Goal: Transaction & Acquisition: Purchase product/service

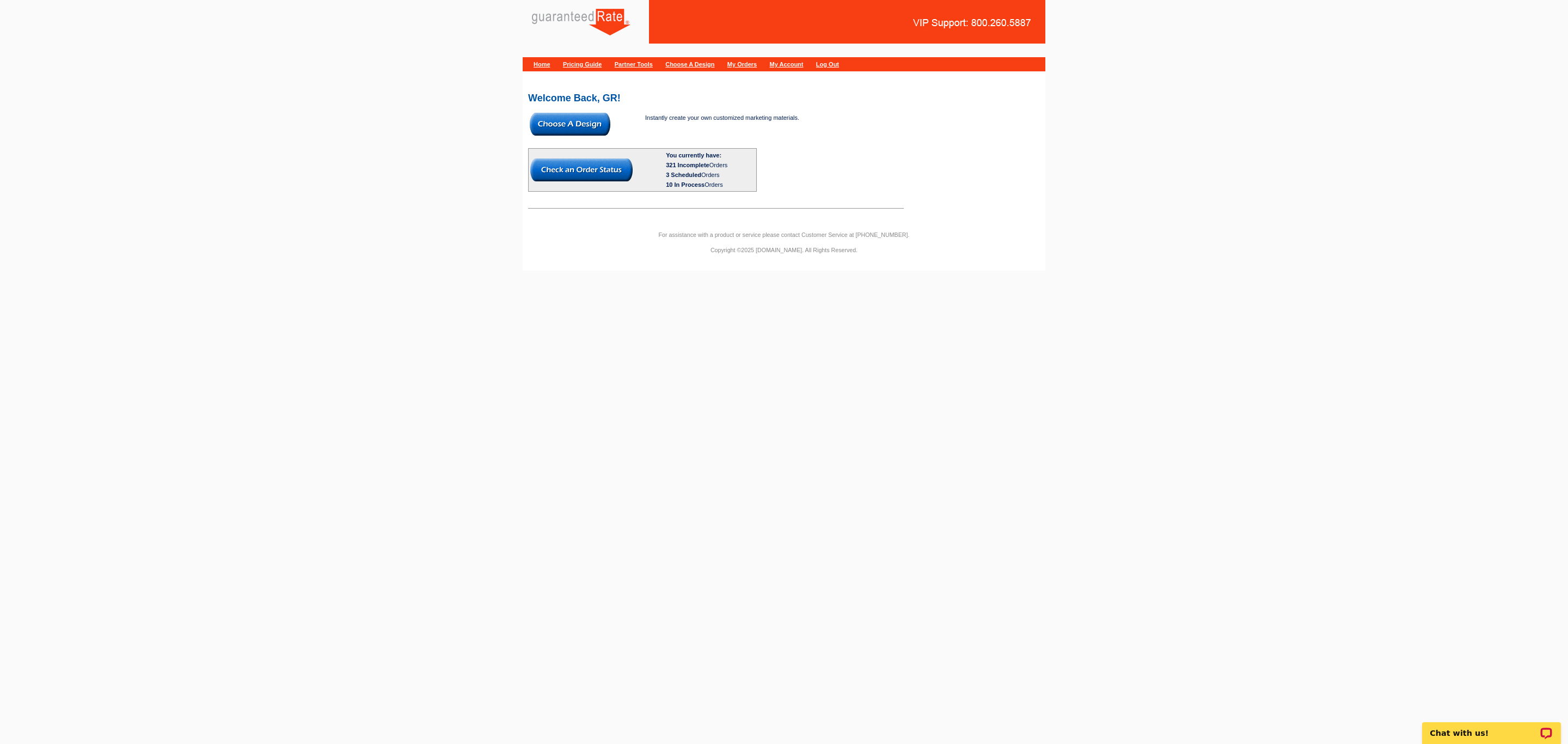
click at [563, 126] on img at bounding box center [570, 124] width 81 height 23
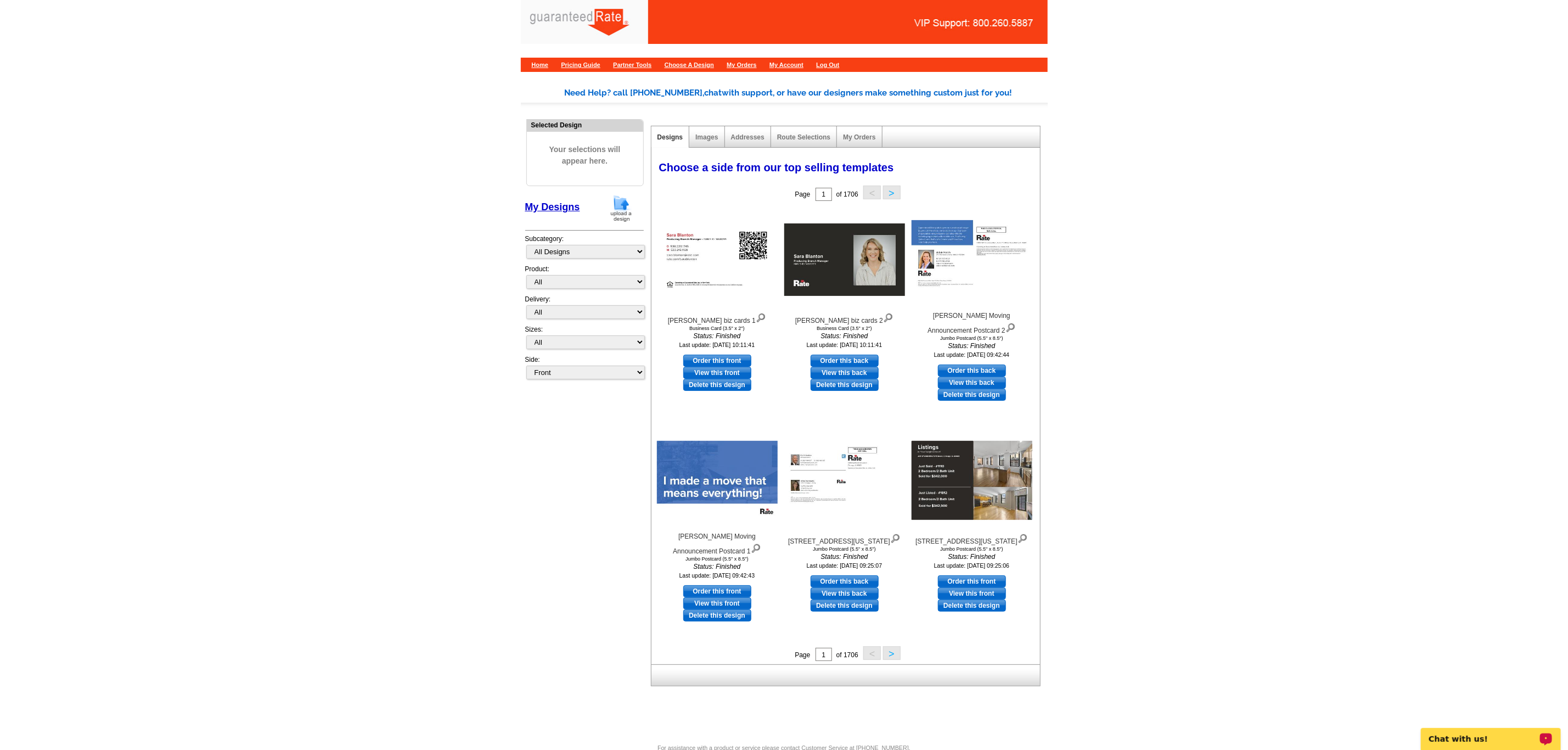
click at [620, 218] on img at bounding box center [621, 208] width 28 height 28
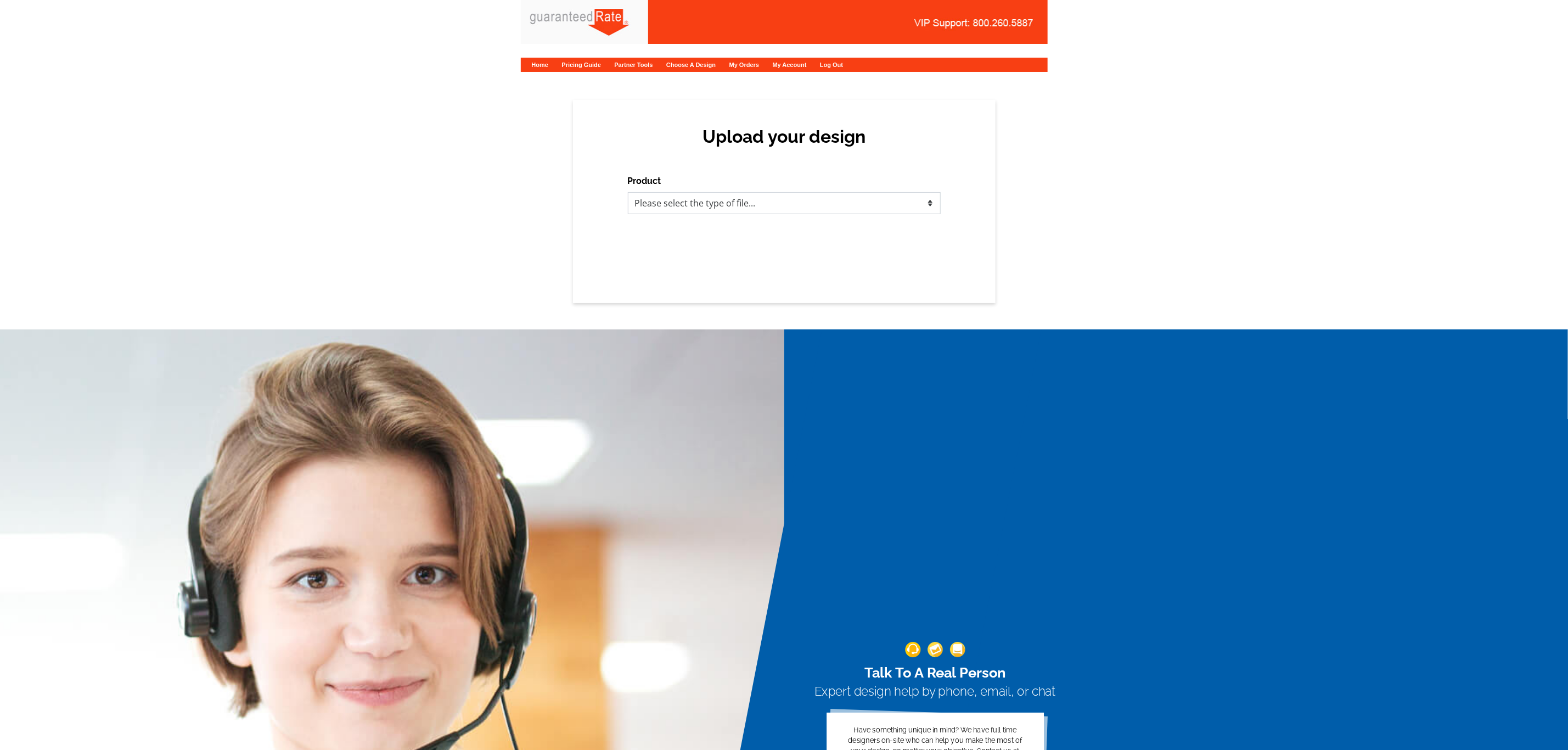
click at [821, 199] on select "Please select the type of file... Postcards Calendars Business Cards Letters an…" at bounding box center [784, 203] width 313 height 22
click at [690, 204] on select "Please select the type of file... Postcards Calendars Business Cards Letters an…" at bounding box center [784, 203] width 313 height 22
select select "3"
click at [628, 192] on select "Please select the type of file... Postcards Calendars Business Cards Letters an…" at bounding box center [784, 203] width 313 height 22
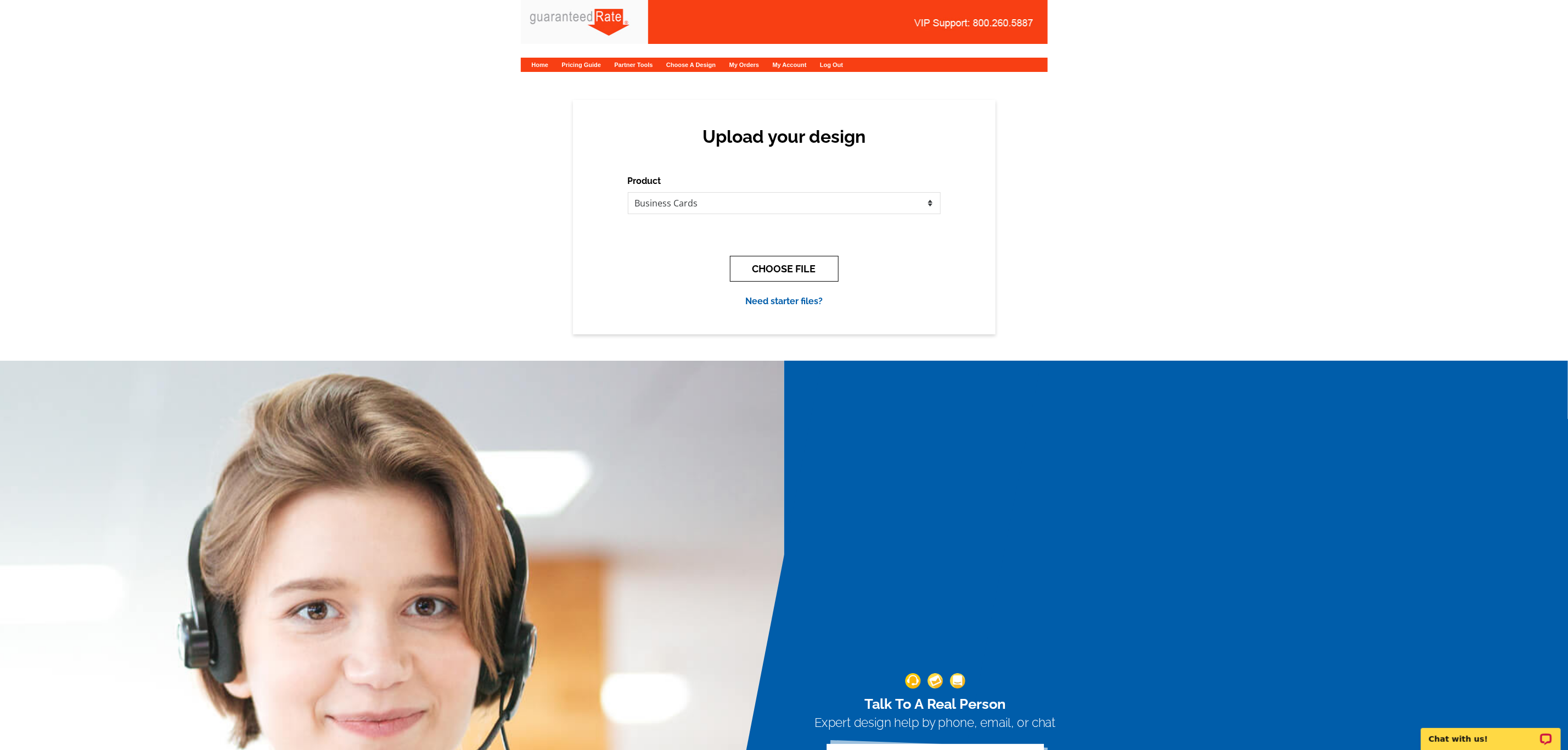
click at [767, 269] on button "CHOOSE FILE" at bounding box center [784, 269] width 108 height 26
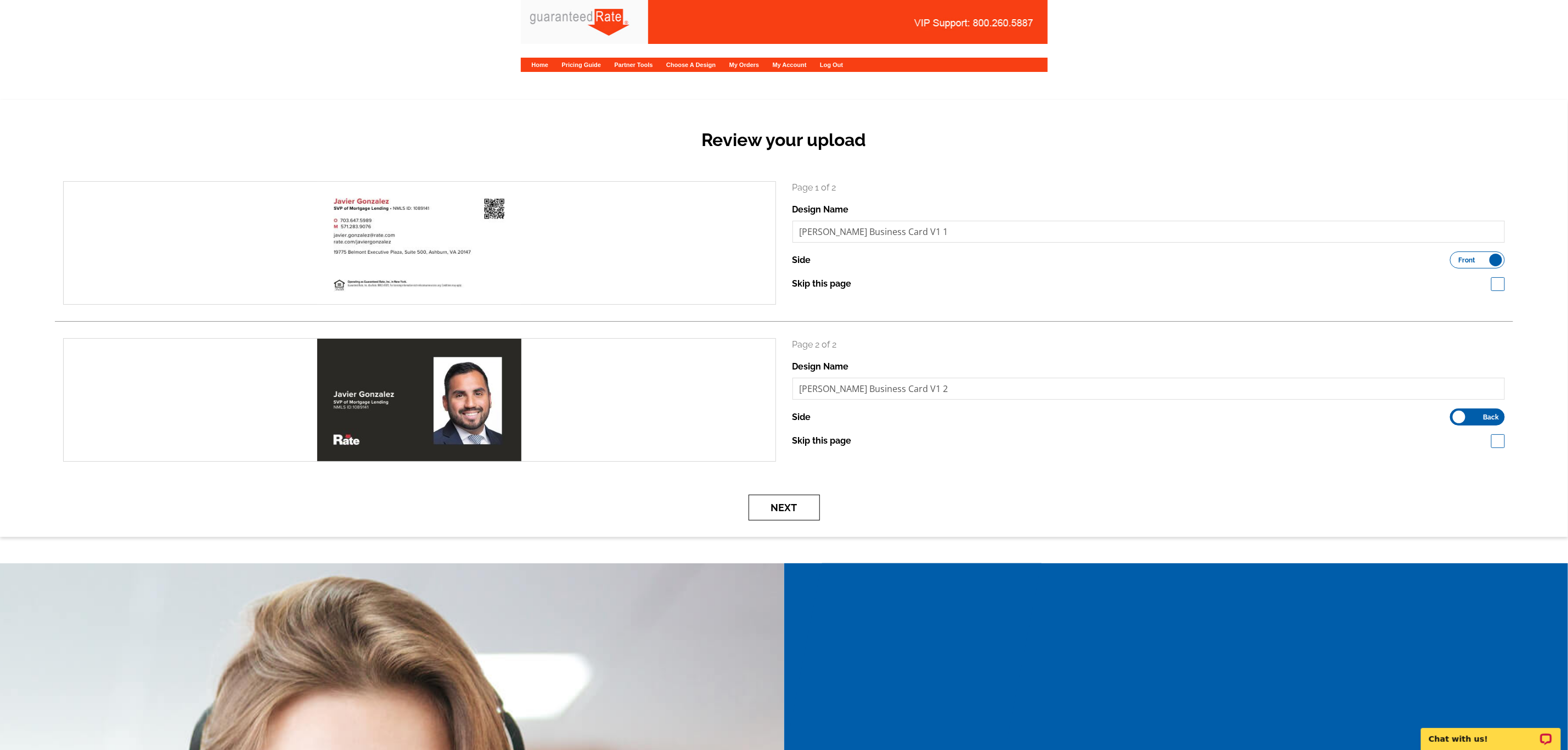
click at [789, 514] on button "Next" at bounding box center [784, 508] width 72 height 26
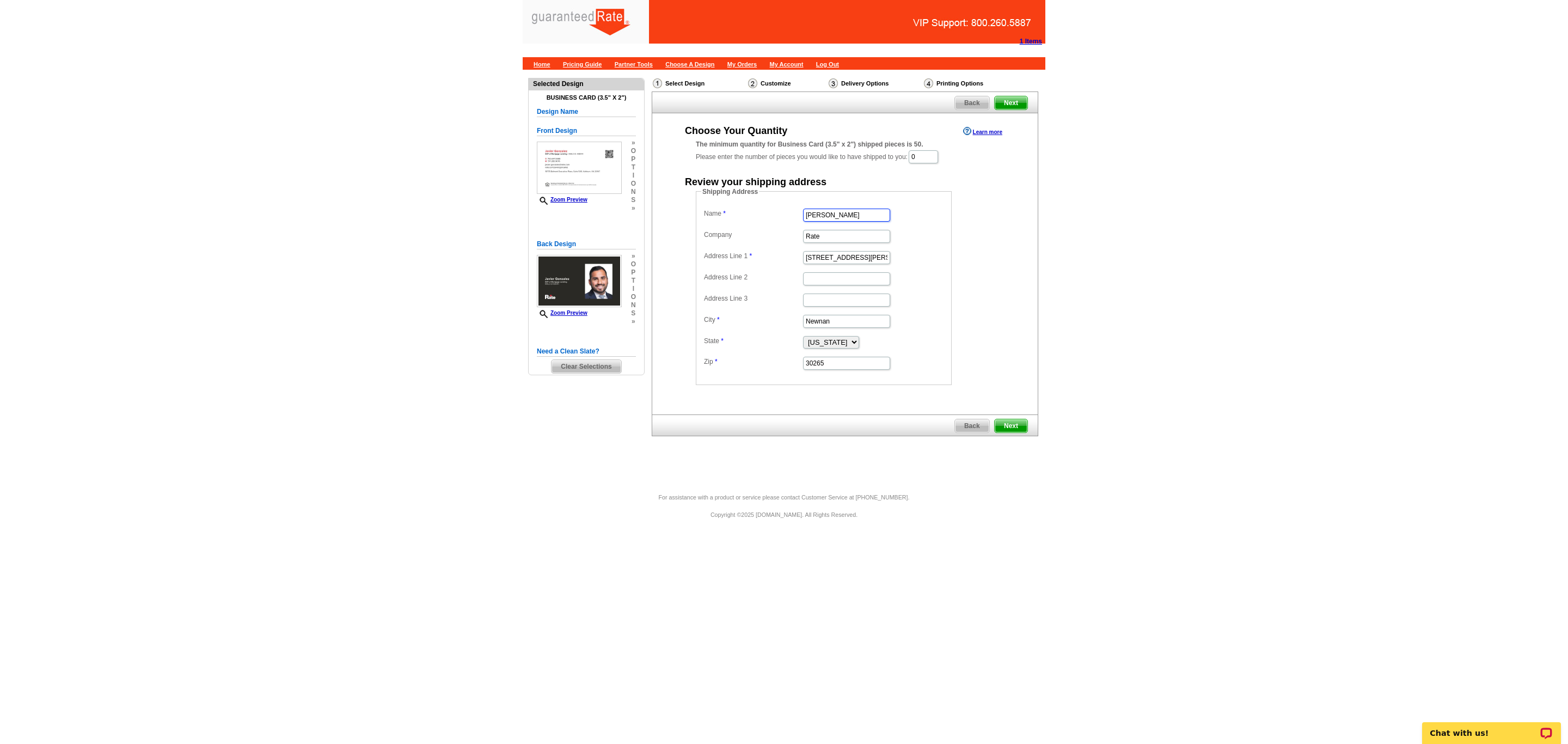
drag, startPoint x: 881, startPoint y: 214, endPoint x: 701, endPoint y: 188, distance: 181.9
click at [705, 188] on fieldset "Shipping Address Name Marisa Jarkezian Company Rate Address Line 1 34 Blake Rid…" at bounding box center [824, 286] width 256 height 198
type input "Javier Gonzalez"
paste input "6481 Ashby Grove Loop"
type input "6481 Ashby Grove Loop"
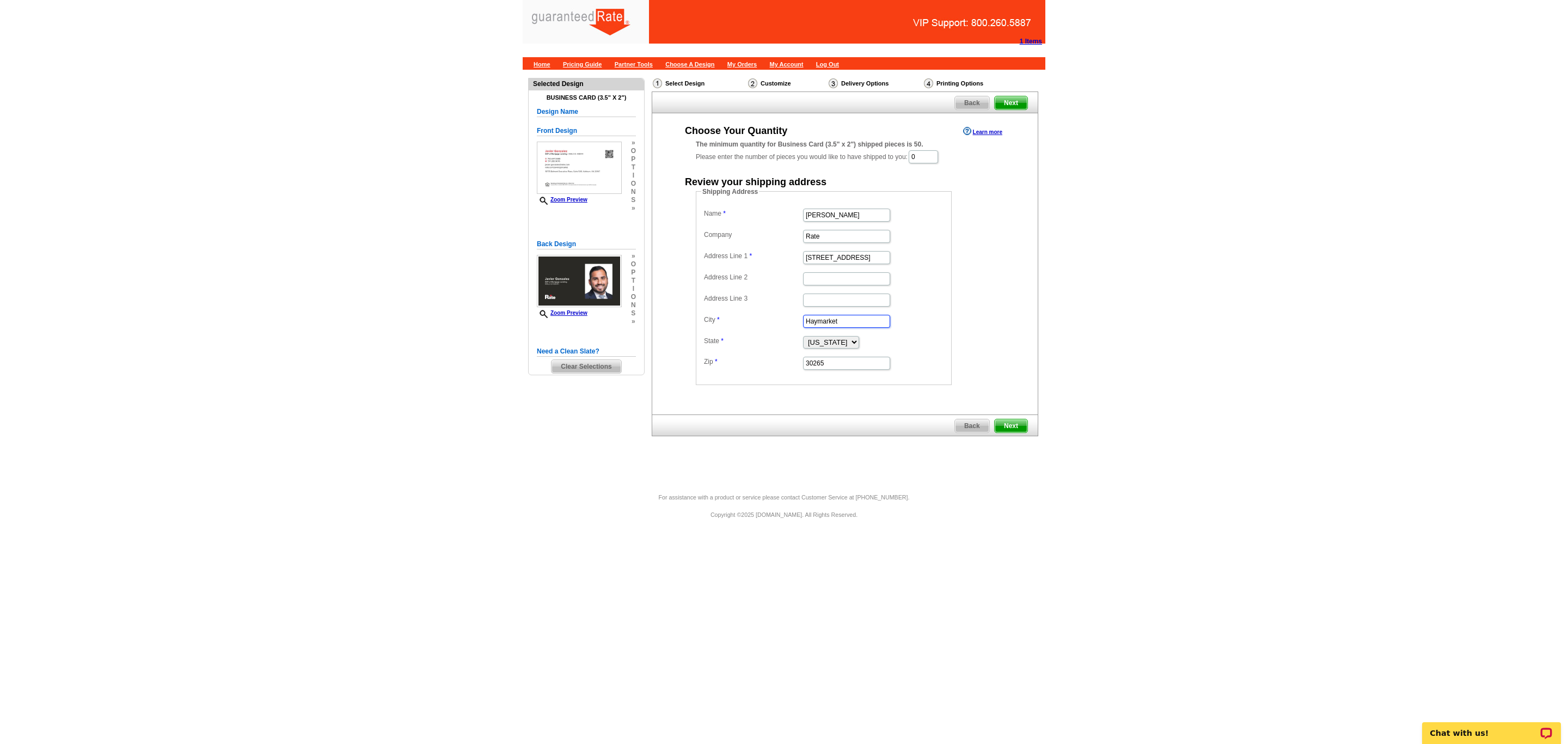
type input "Haymarket"
select select "VA"
click at [831, 366] on input "30265" at bounding box center [847, 363] width 87 height 13
type input "3"
type input "20169"
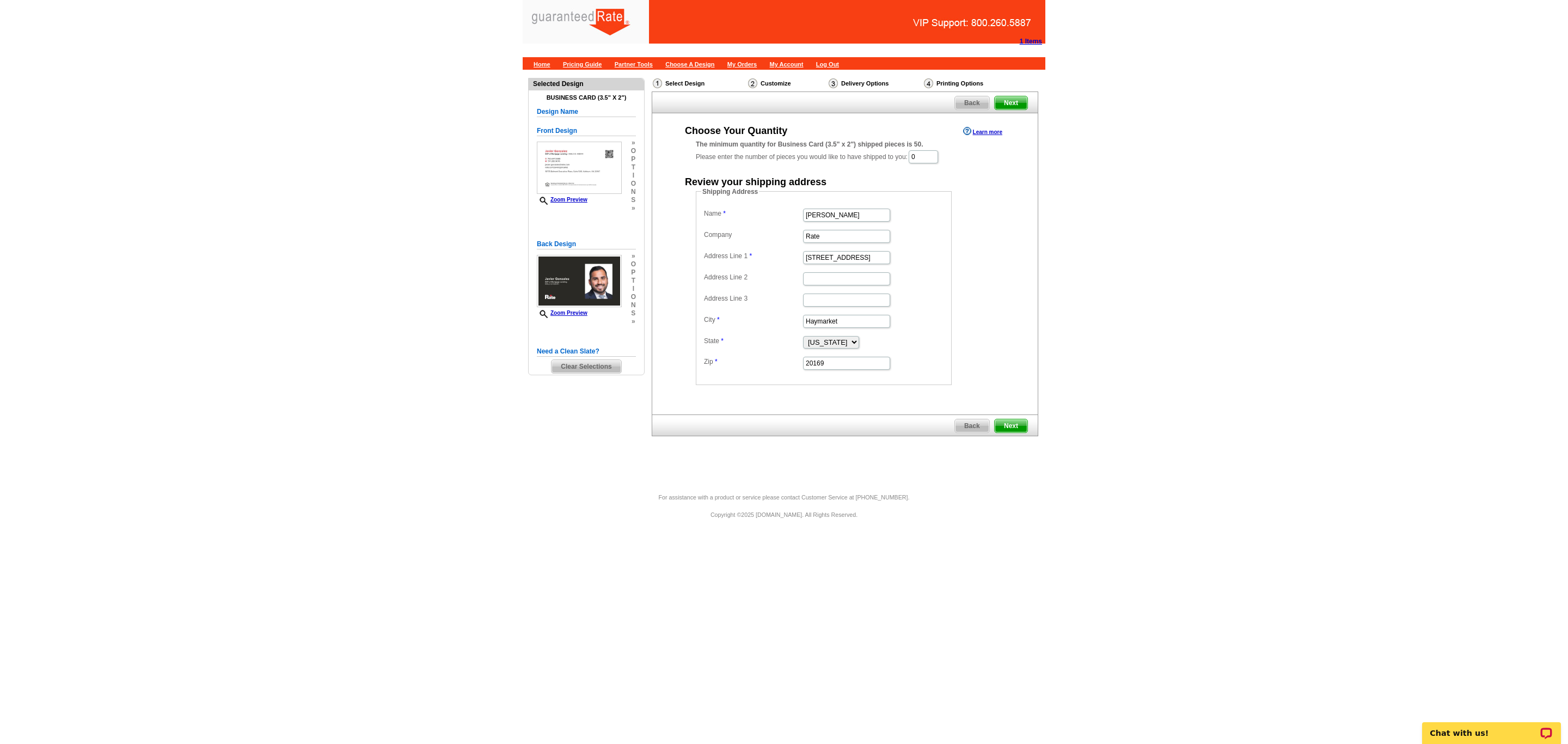
click at [974, 307] on dd "Shipping Address Name Javier Gonzalez Company Rate Address Line 1 6481 Ashby Gr…" at bounding box center [841, 286] width 290 height 198
click at [932, 158] on input "0" at bounding box center [923, 157] width 30 height 13
type input "1000"
click at [1010, 285] on div "Shipping Address Name Javier Gonzalez Company Rate Address Line 1 6481 Ashby Gr…" at bounding box center [845, 287] width 342 height 198
click at [1012, 430] on span "Next" at bounding box center [1011, 427] width 32 height 13
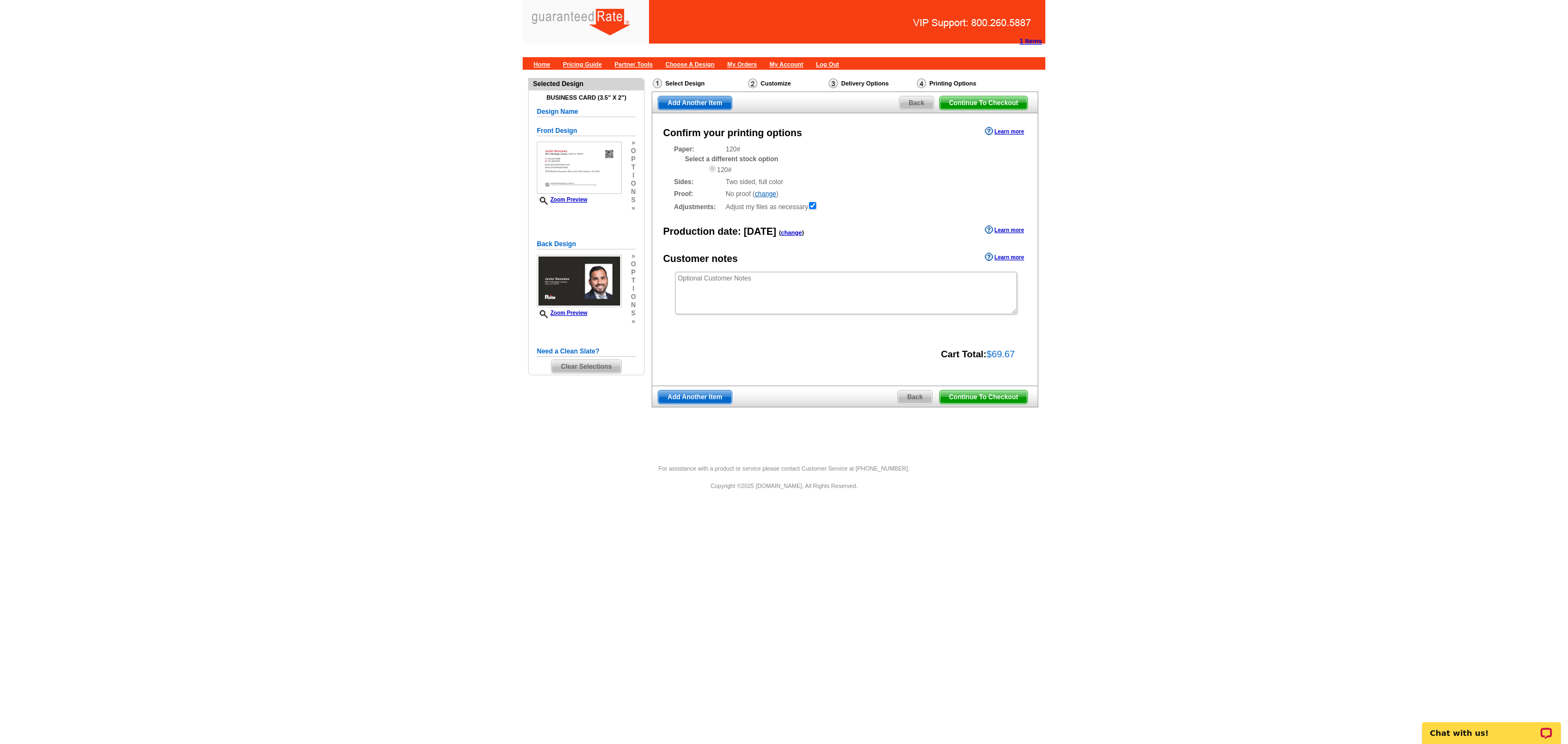
click at [1003, 394] on span "Continue To Checkout" at bounding box center [983, 397] width 88 height 13
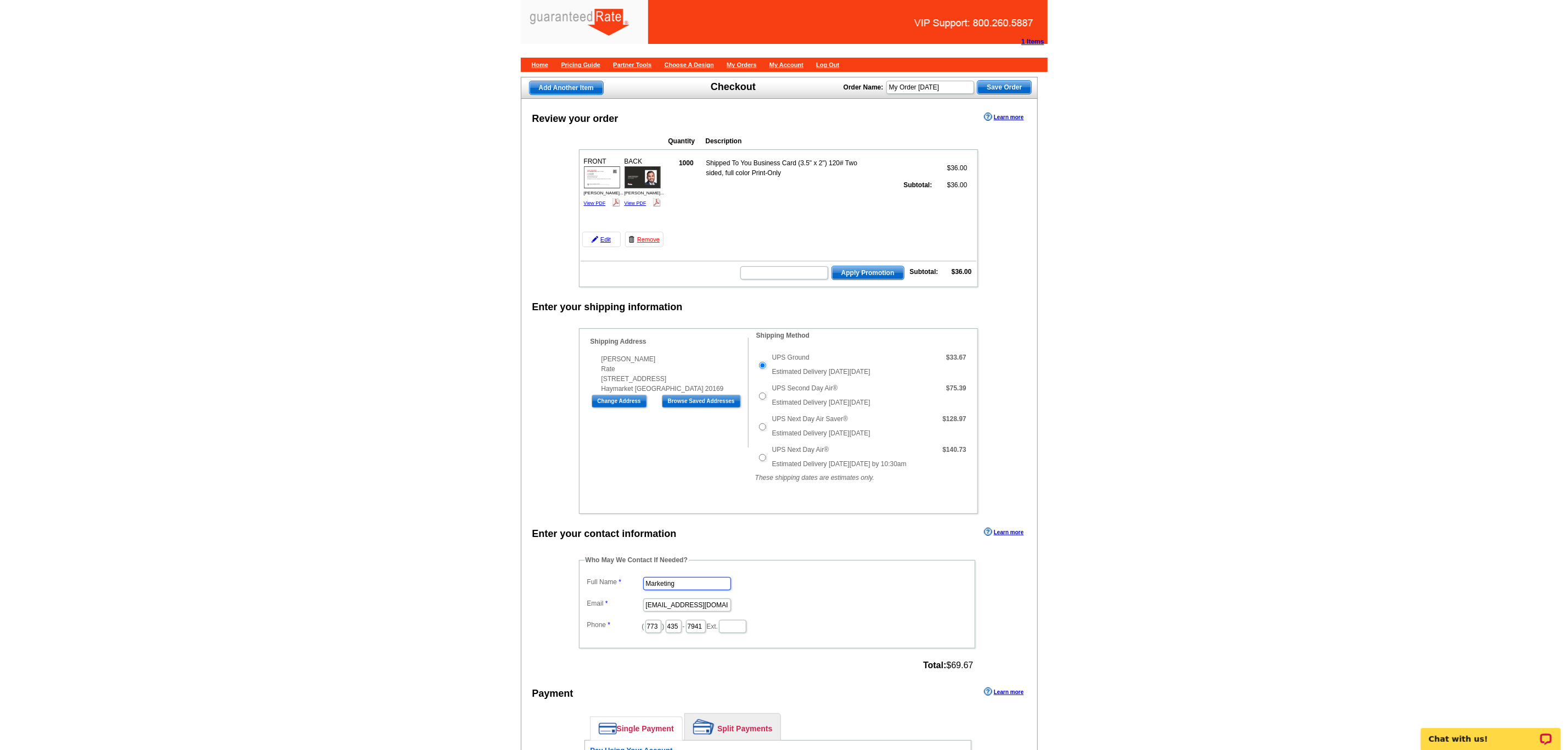
drag, startPoint x: 682, startPoint y: 598, endPoint x: 571, endPoint y: 588, distance: 111.4
click at [571, 588] on div "Who May We Contact If Needed? Full Name Marketing Email [EMAIL_ADDRESS][DOMAIN_…" at bounding box center [778, 614] width 442 height 118
type input "[PERSON_NAME]"
type input "[PERSON_NAME][EMAIL_ADDRESS][PERSON_NAME][DOMAIN_NAME]"
type input "312"
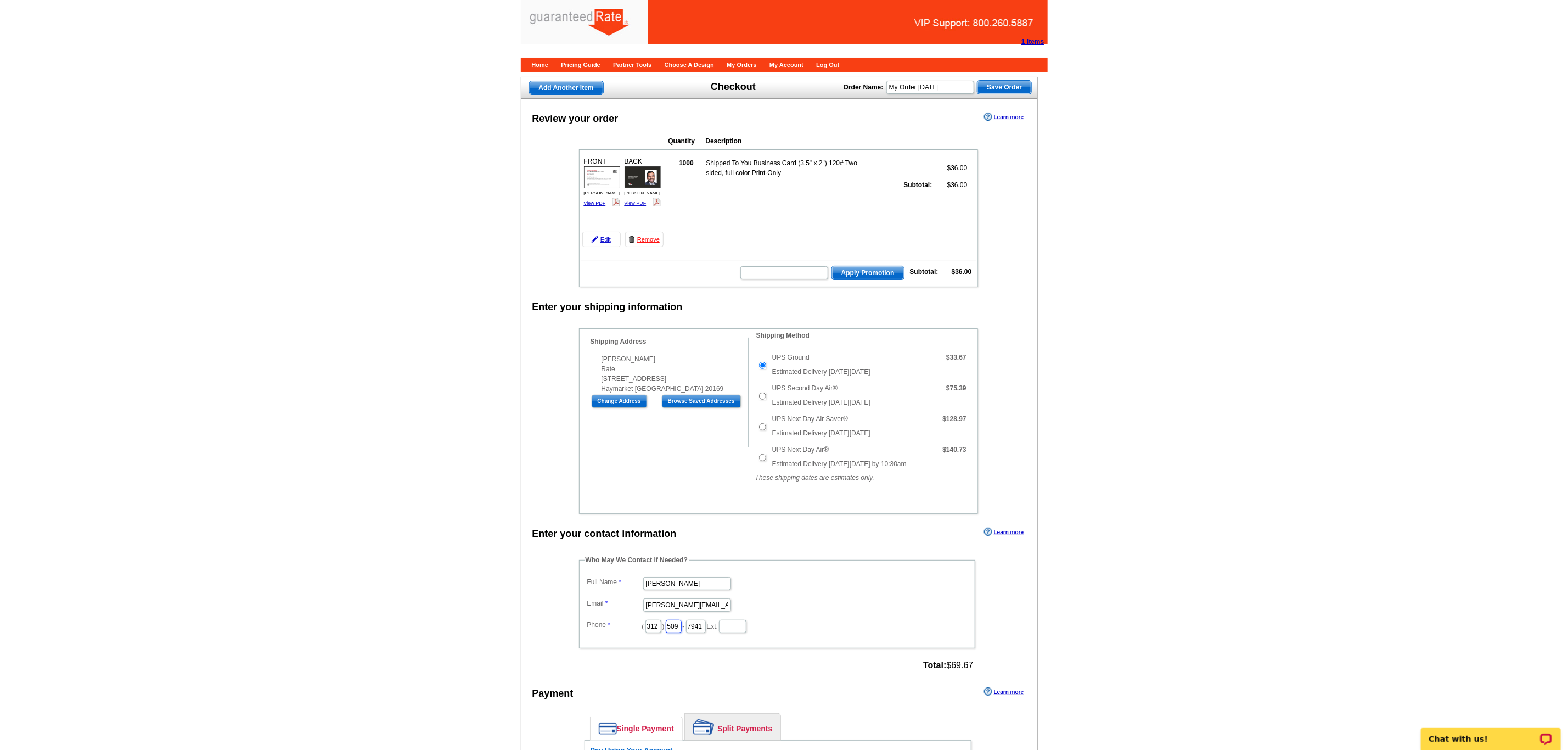
type input "509"
type input "4245"
click at [568, 588] on div "Who May We Contact If Needed? Full Name Daniel Zorn Email daniel.zorn@rate.com …" at bounding box center [778, 614] width 442 height 118
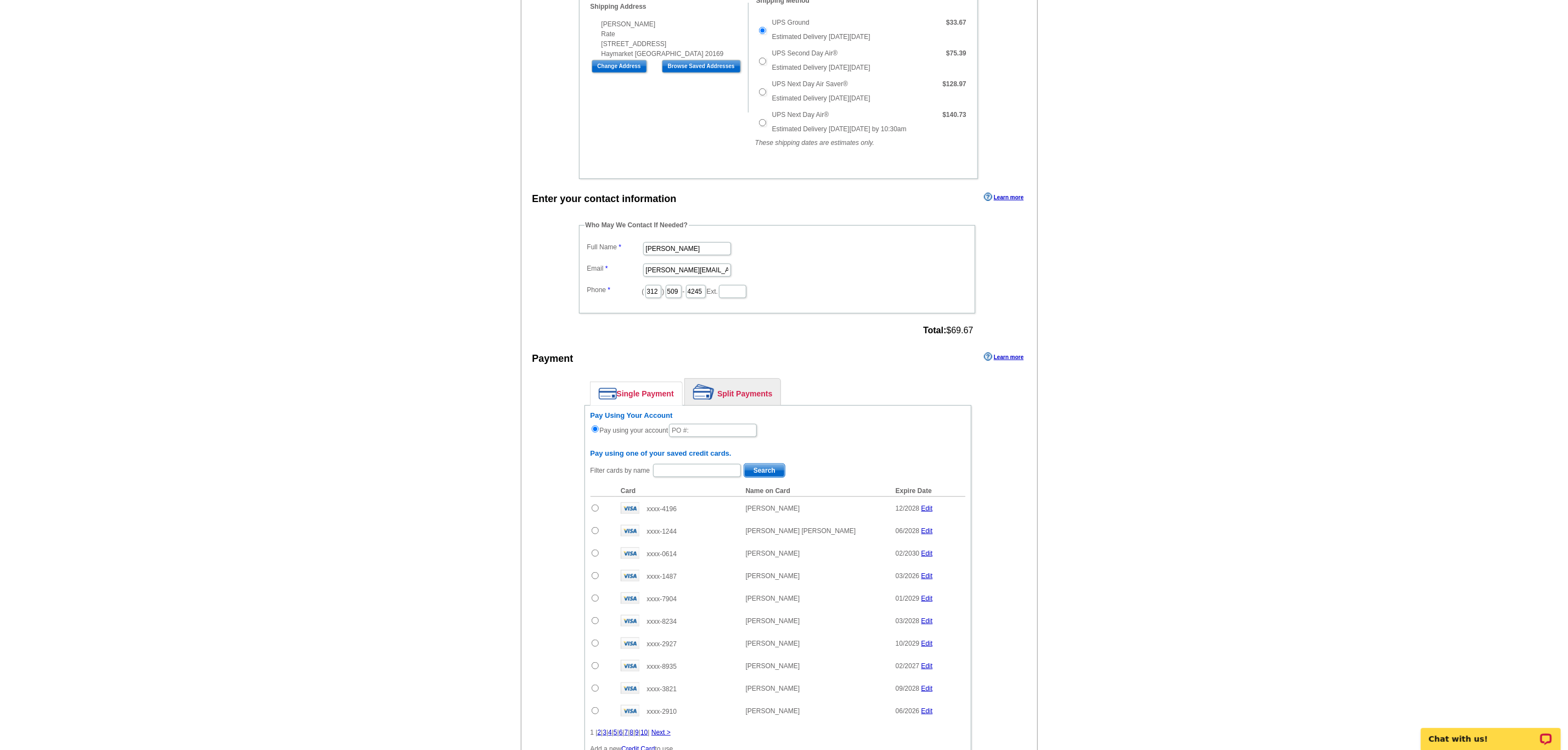
scroll to position [336, 0]
click at [724, 436] on input "text" at bounding box center [713, 429] width 88 height 13
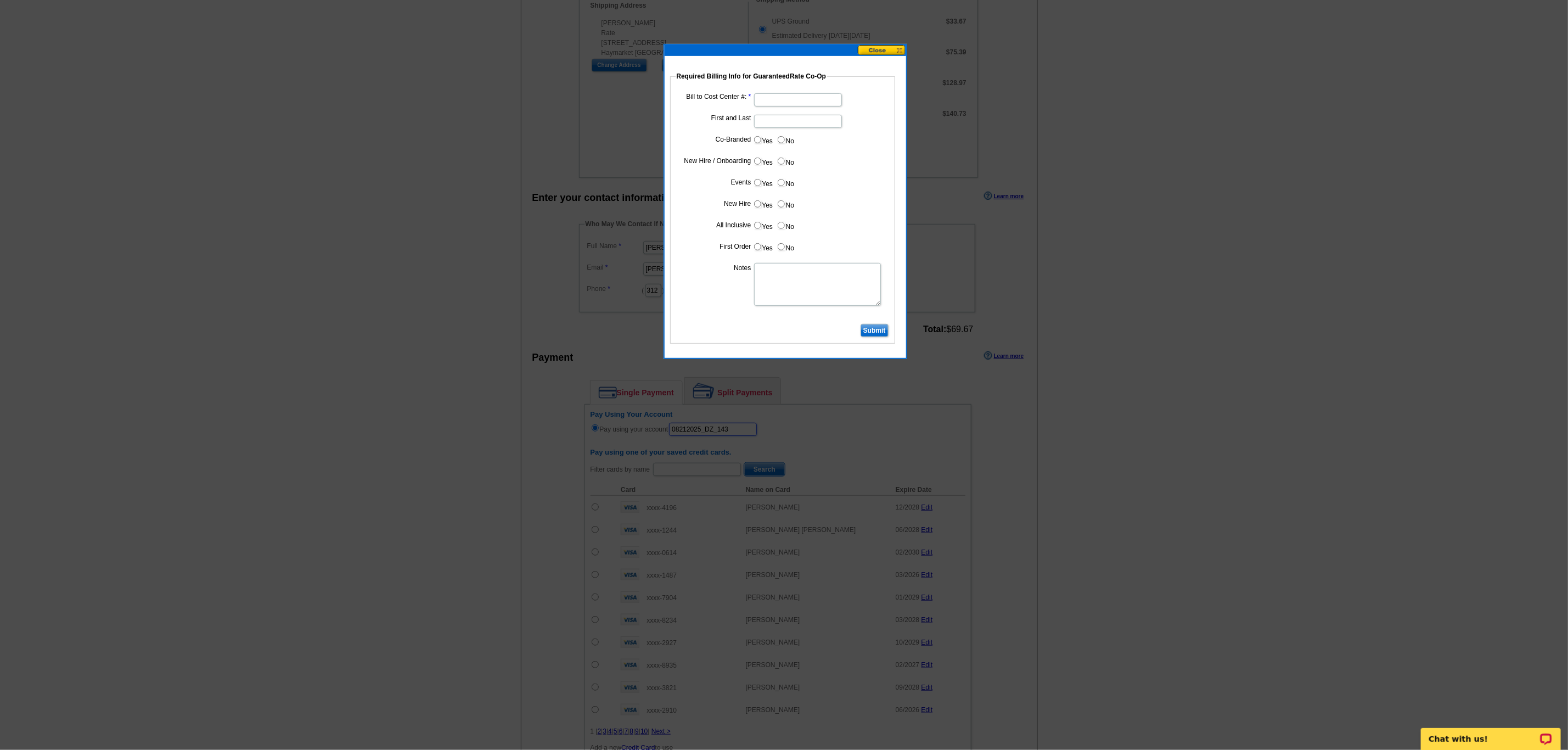
type input "08212025_DZ_143"
click at [766, 101] on input "Bill to Cost Center #:" at bounding box center [798, 100] width 88 height 13
type input "1944"
type input "[PERSON_NAME]"
click at [852, 165] on dd "Yes No" at bounding box center [783, 163] width 214 height 17
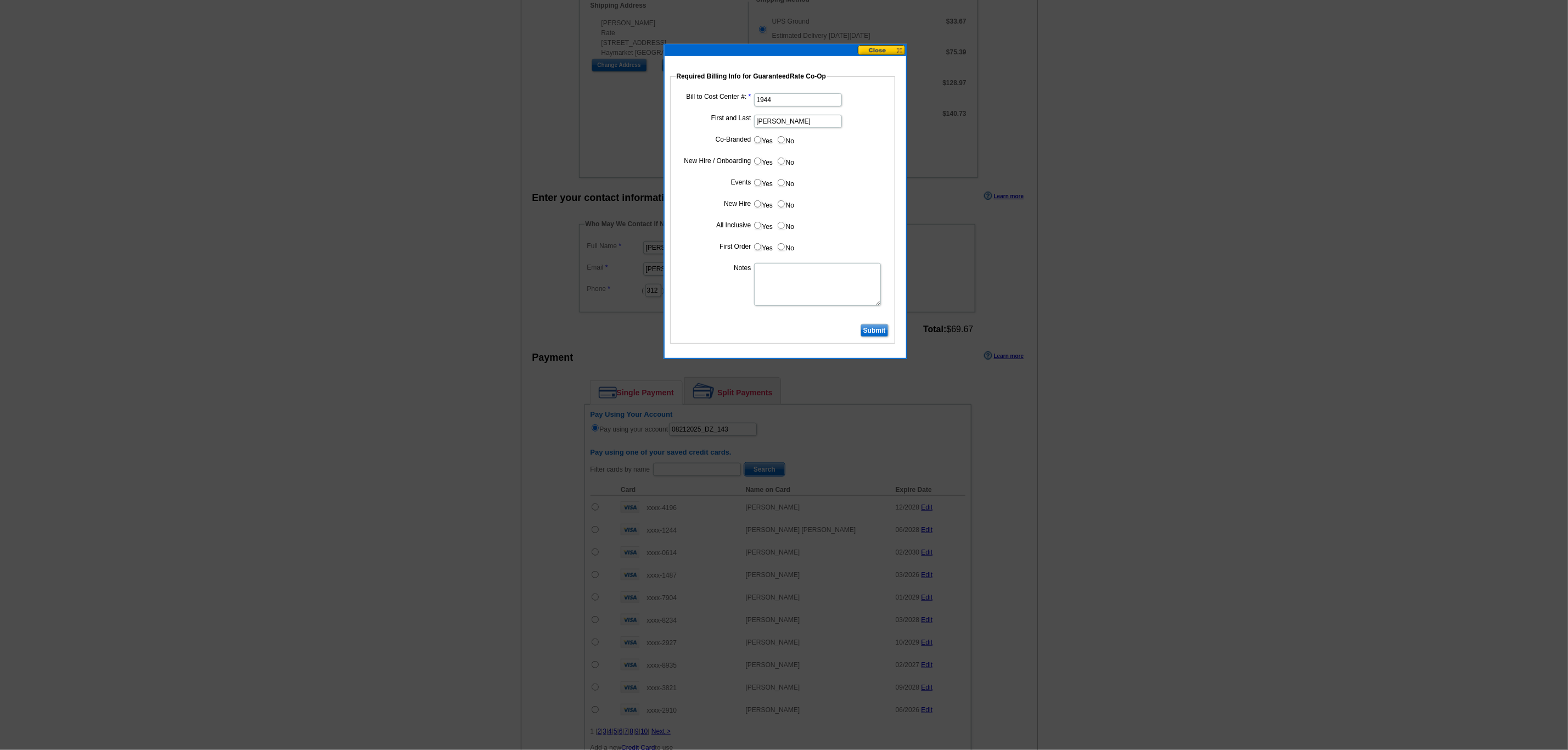
click at [779, 143] on input "No" at bounding box center [781, 140] width 7 height 7
radio input "true"
click at [756, 162] on input "Yes" at bounding box center [758, 161] width 7 height 7
radio input "true"
click at [780, 185] on input "No" at bounding box center [781, 182] width 7 height 7
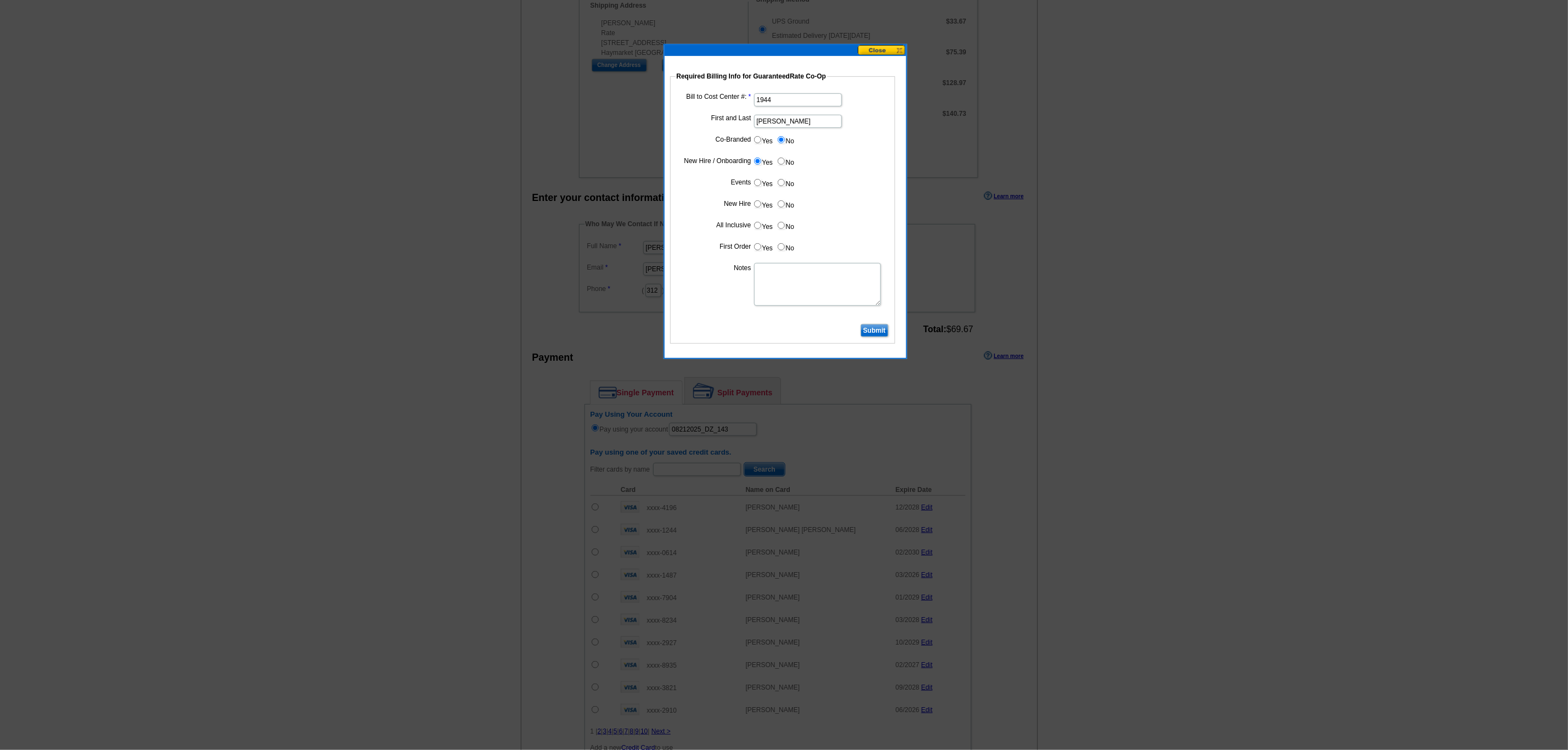
radio input "true"
click at [758, 206] on input "Yes" at bounding box center [758, 204] width 7 height 7
radio input "true"
click at [758, 226] on input "Yes" at bounding box center [758, 225] width 7 height 7
radio input "true"
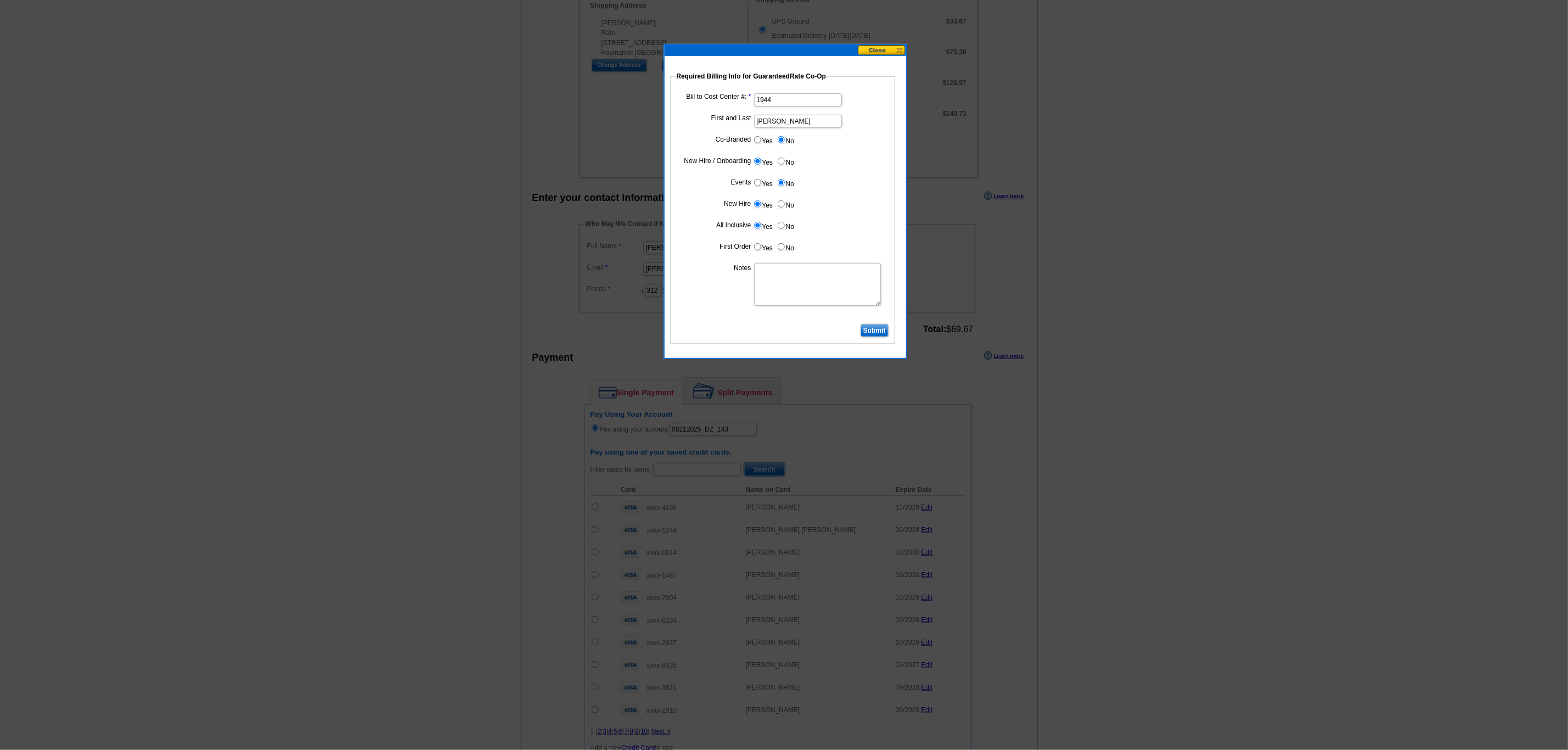
click at [758, 250] on input "Yes" at bounding box center [758, 247] width 7 height 7
radio input "true"
click at [765, 272] on textarea "Notes" at bounding box center [817, 284] width 127 height 43
type textarea "CC: 1944"
click at [868, 331] on input "Submit" at bounding box center [874, 330] width 28 height 13
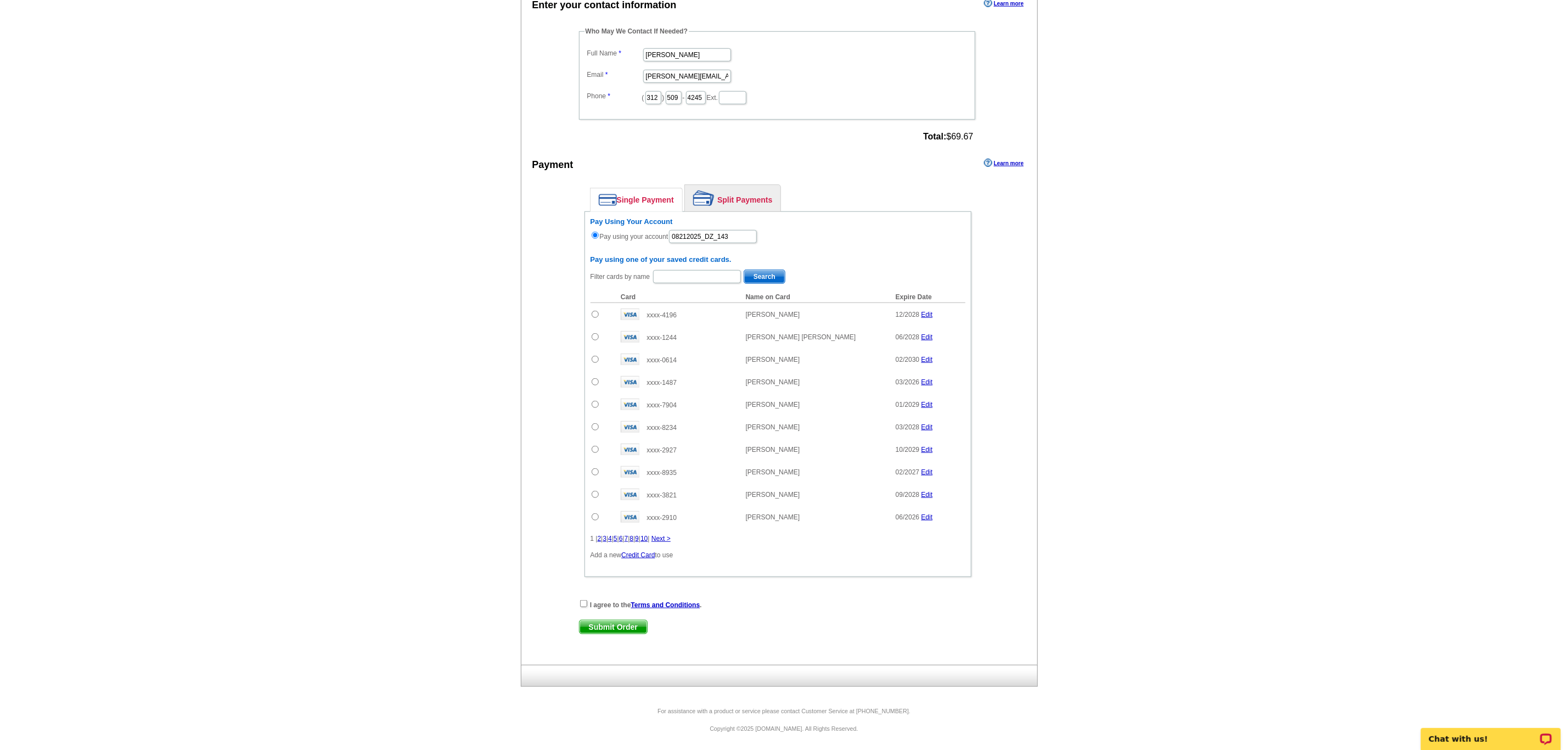
scroll to position [556, 0]
click at [585, 600] on input "checkbox" at bounding box center [583, 603] width 7 height 7
checkbox input "true"
click at [606, 624] on span "Submit Order" at bounding box center [613, 626] width 67 height 13
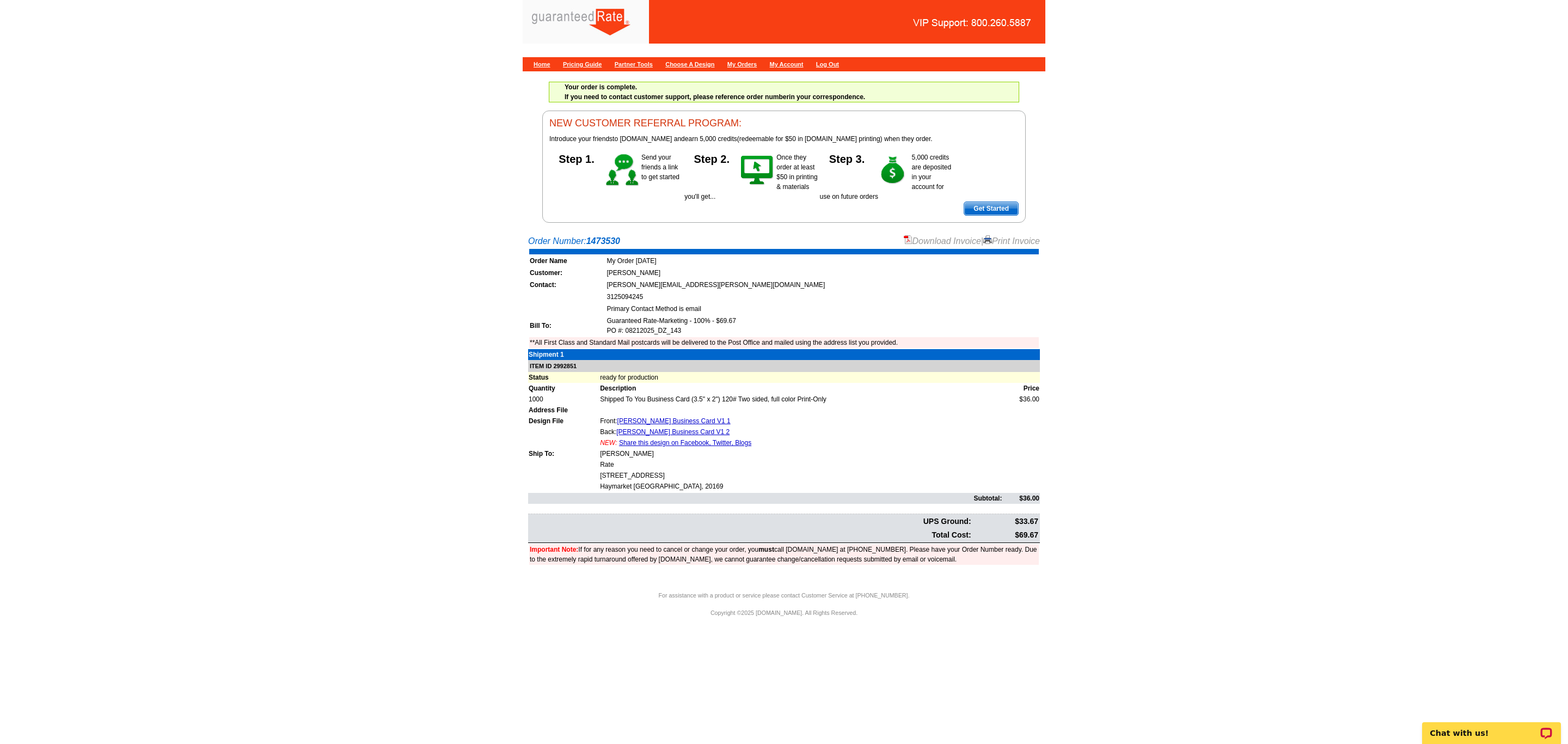
click at [937, 242] on link "Download Invoice" at bounding box center [942, 240] width 77 height 9
